Goal: Find specific page/section: Find specific page/section

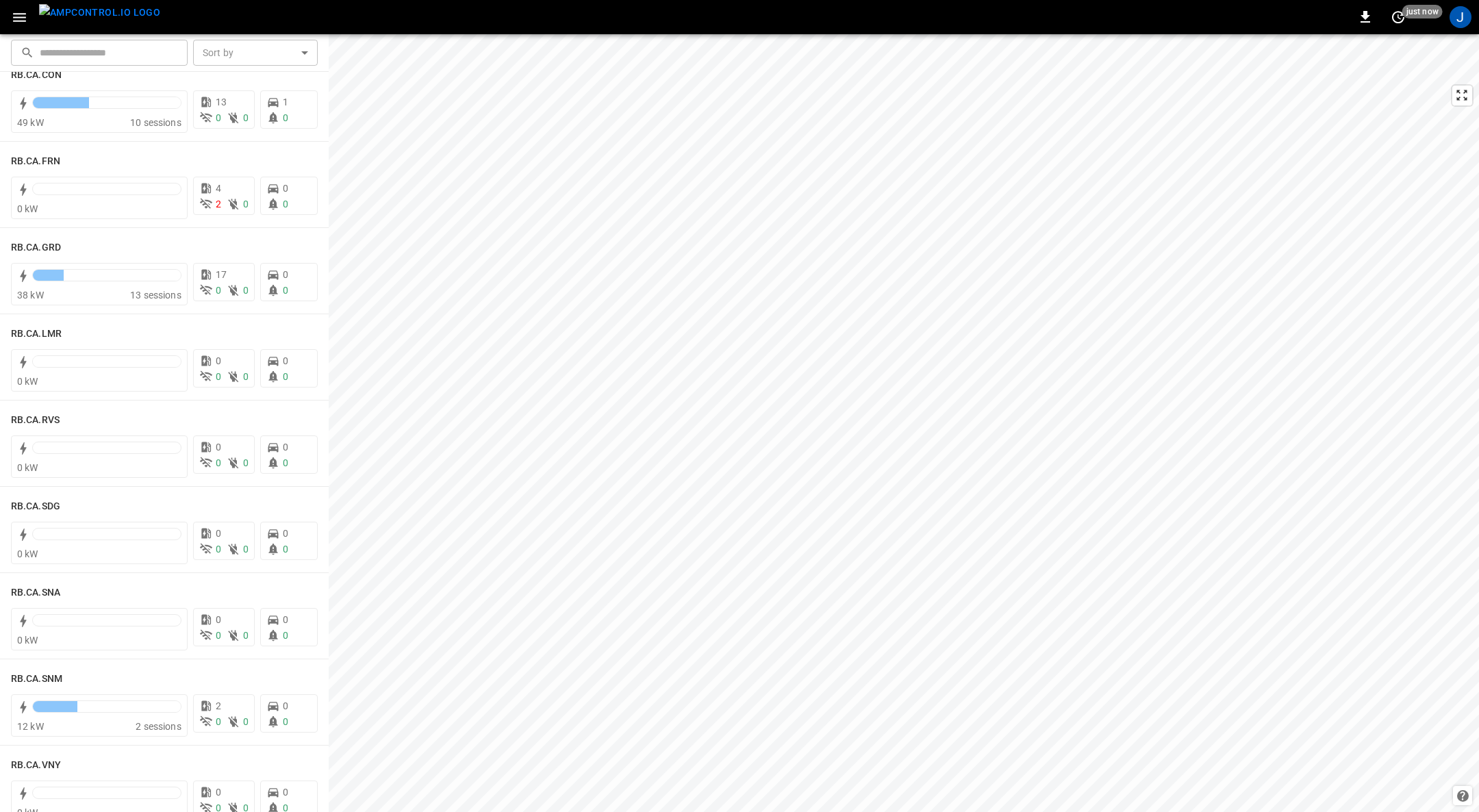
scroll to position [1848, 0]
click at [41, 244] on h6 "RB.CA.GRD" at bounding box center [35, 247] width 50 height 15
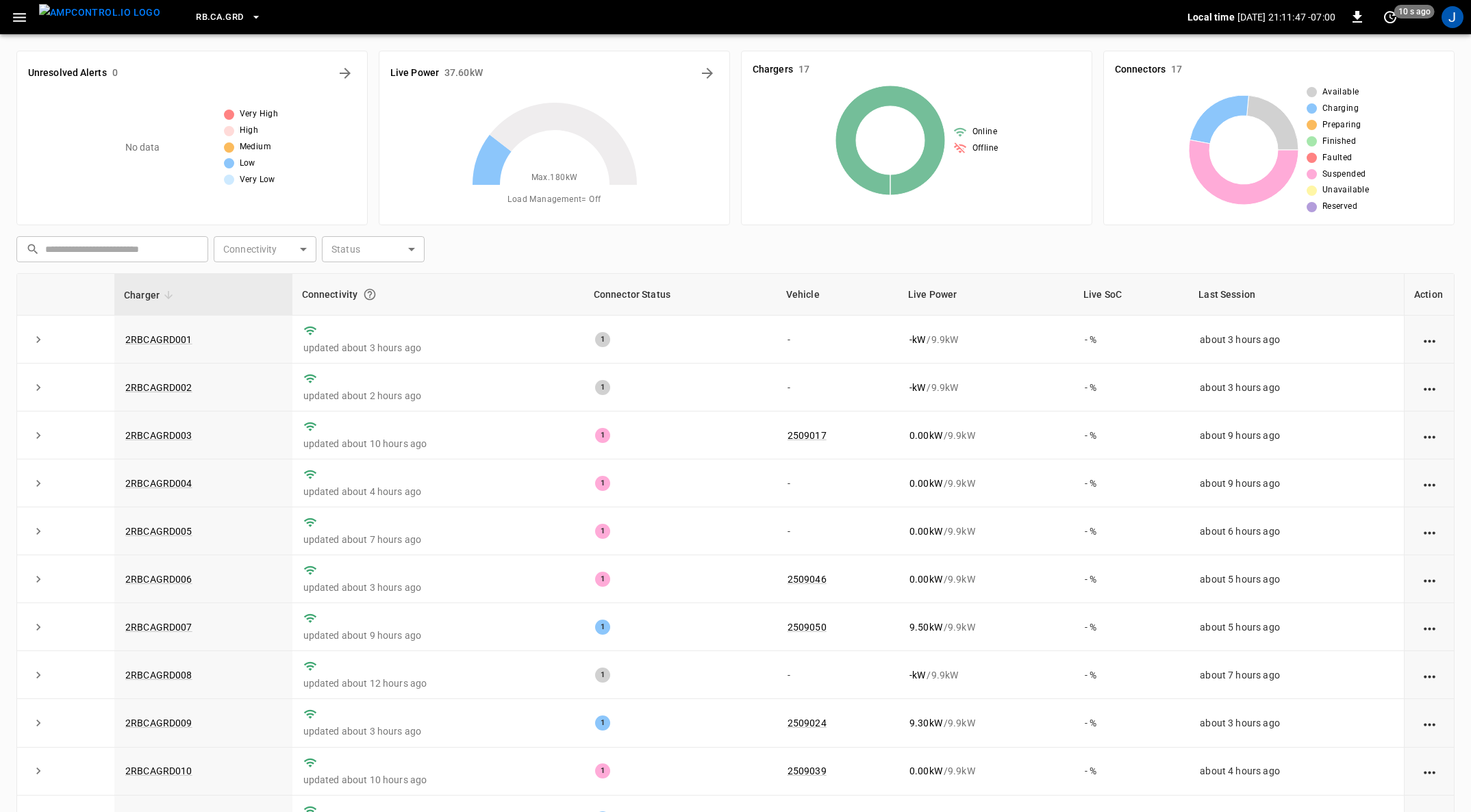
click at [22, 19] on icon "button" at bounding box center [19, 17] width 17 height 17
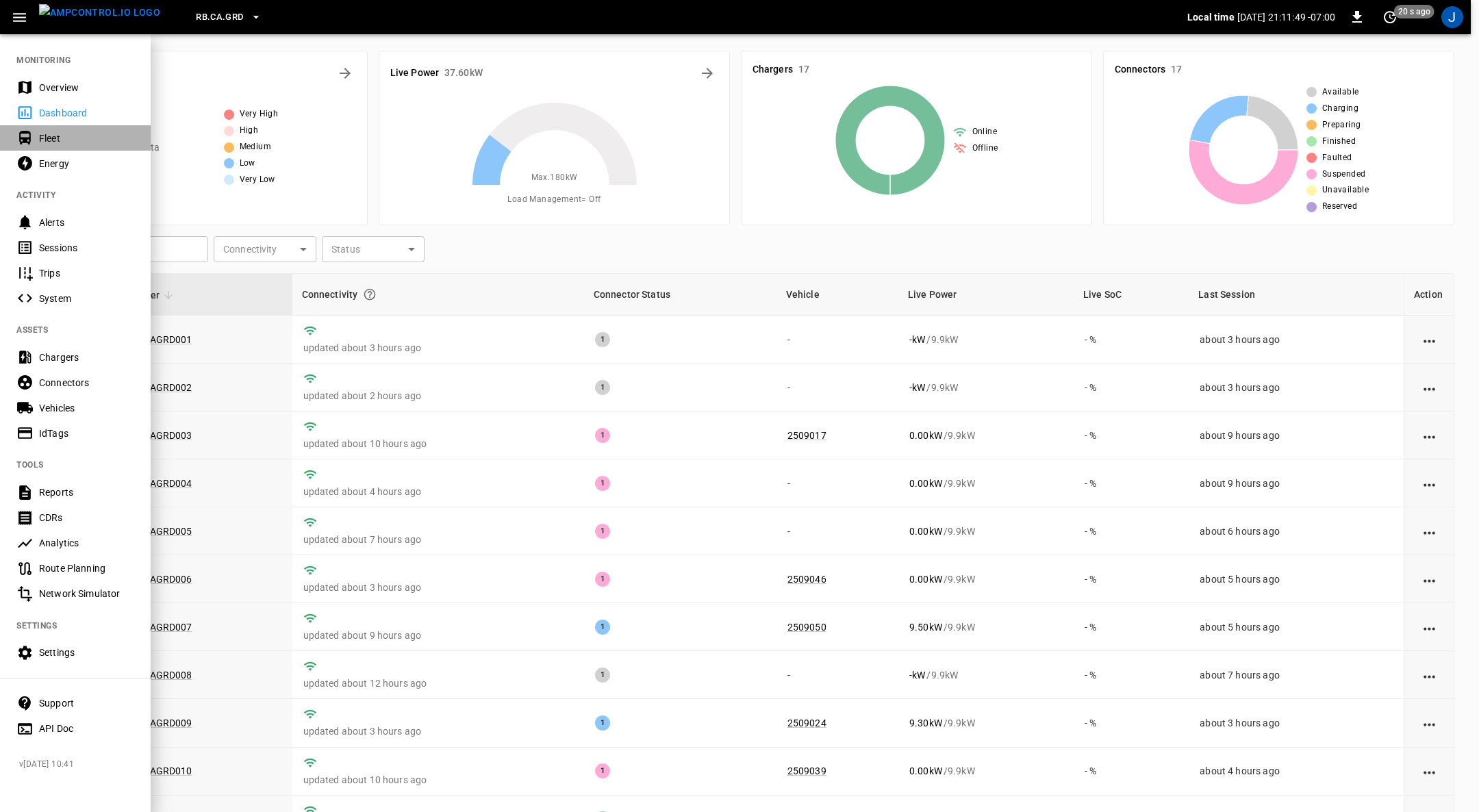
click at [78, 137] on div "Fleet" at bounding box center [87, 138] width 95 height 13
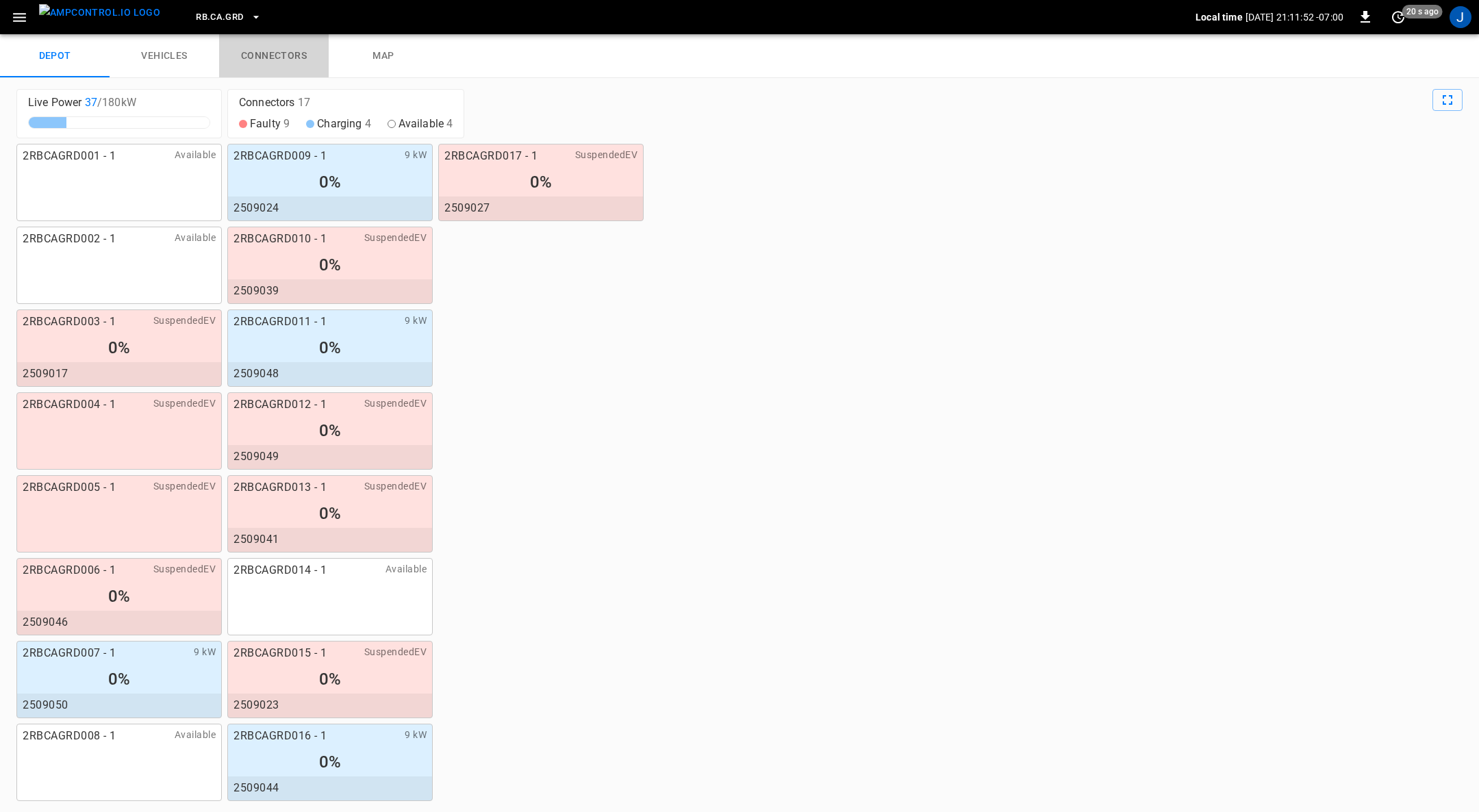
click at [283, 53] on link "connectors" at bounding box center [274, 56] width 110 height 44
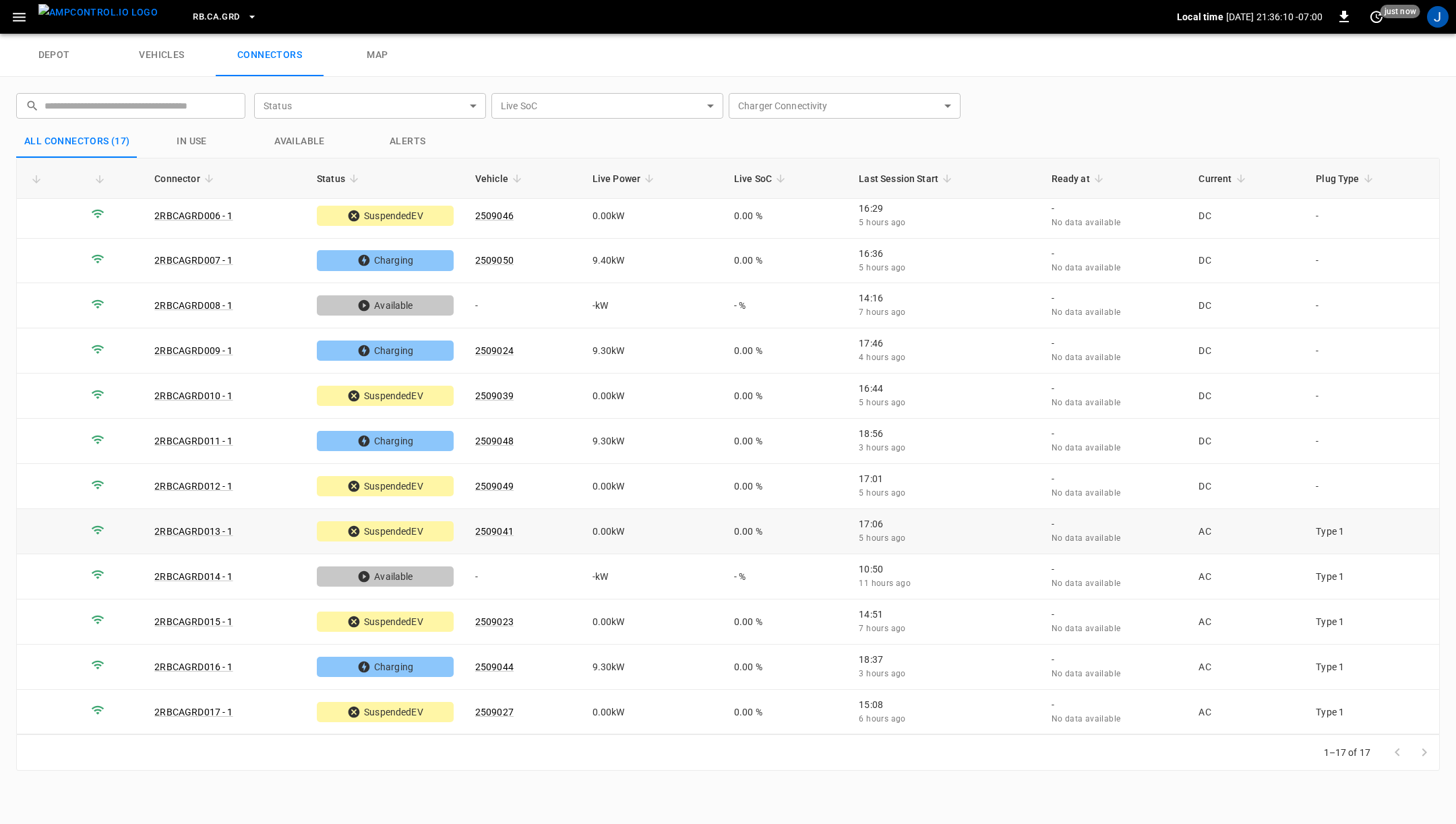
scroll to position [214, 0]
